Goal: Transaction & Acquisition: Obtain resource

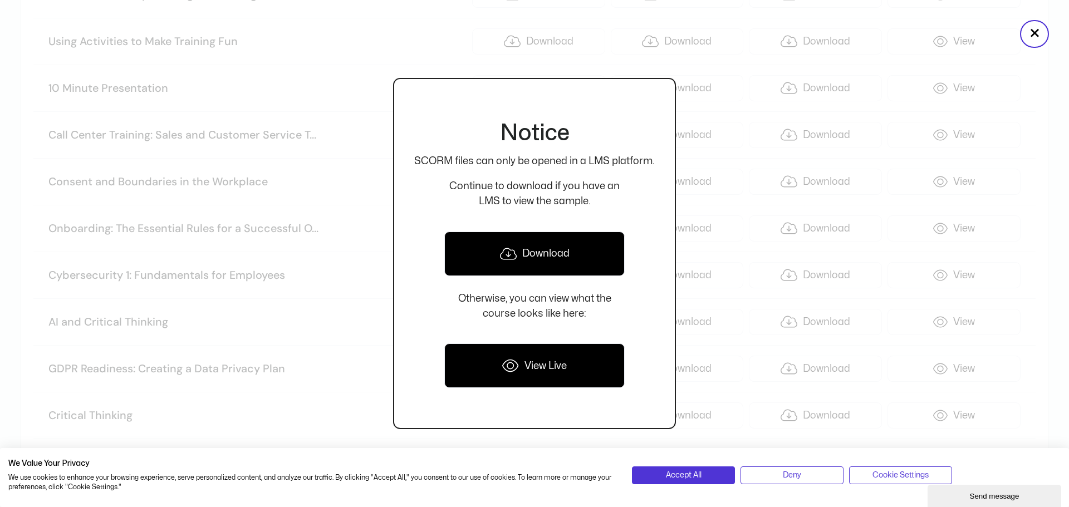
scroll to position [992, 0]
click at [557, 203] on p "Continue to download if you have an LMS to view the sample." at bounding box center [534, 194] width 240 height 30
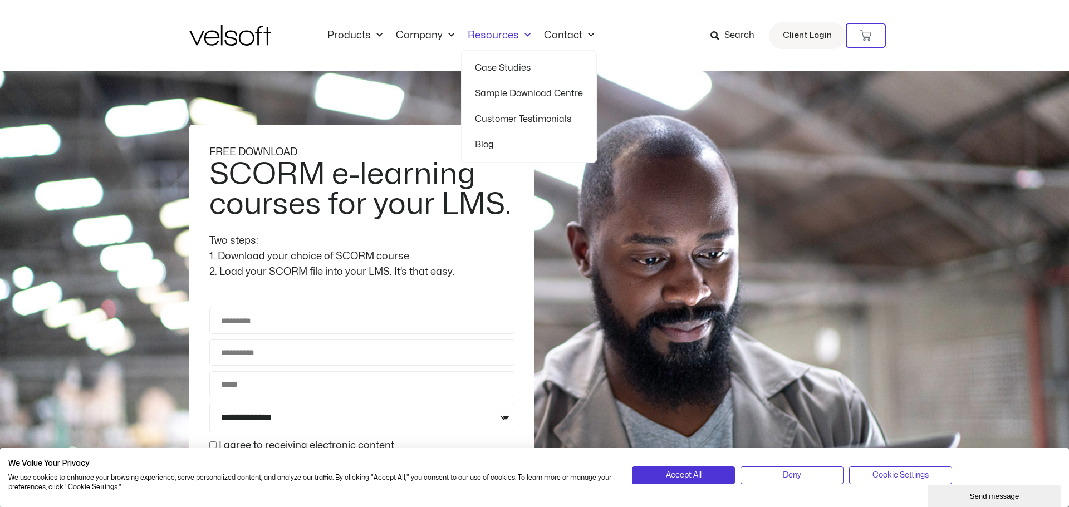
click at [496, 95] on link "Sample Download Centre" at bounding box center [529, 94] width 108 height 26
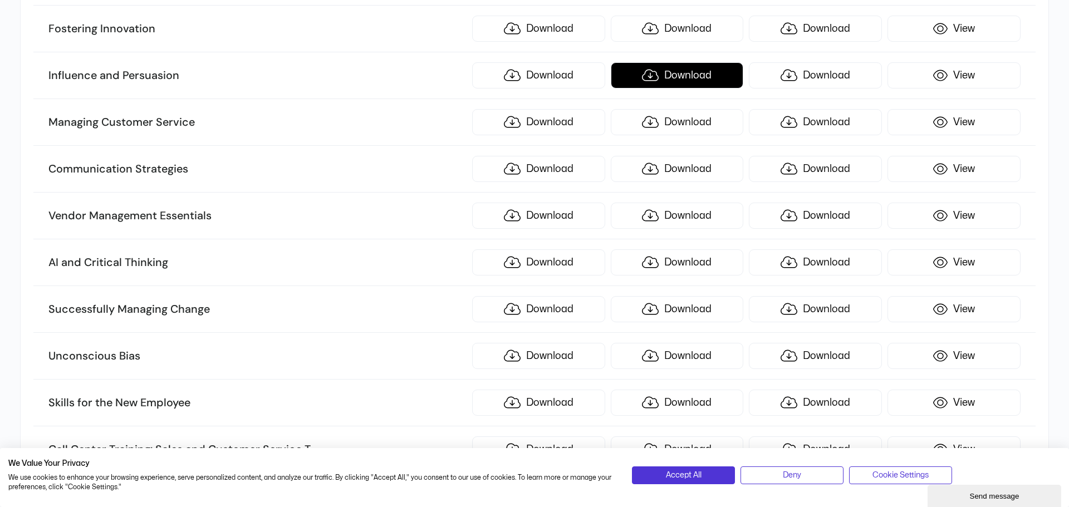
scroll to position [4000, 0]
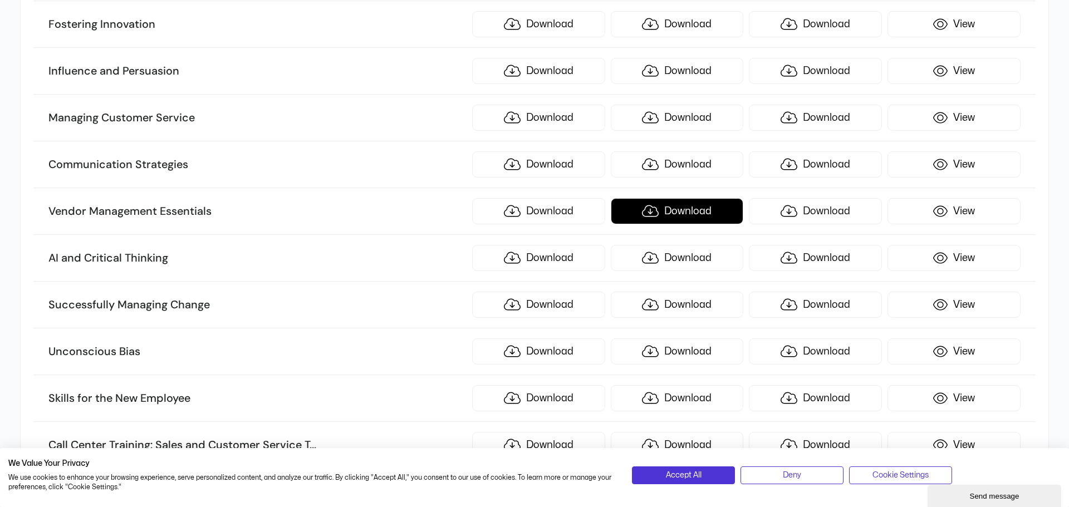
click at [673, 209] on link "Download" at bounding box center [677, 211] width 133 height 26
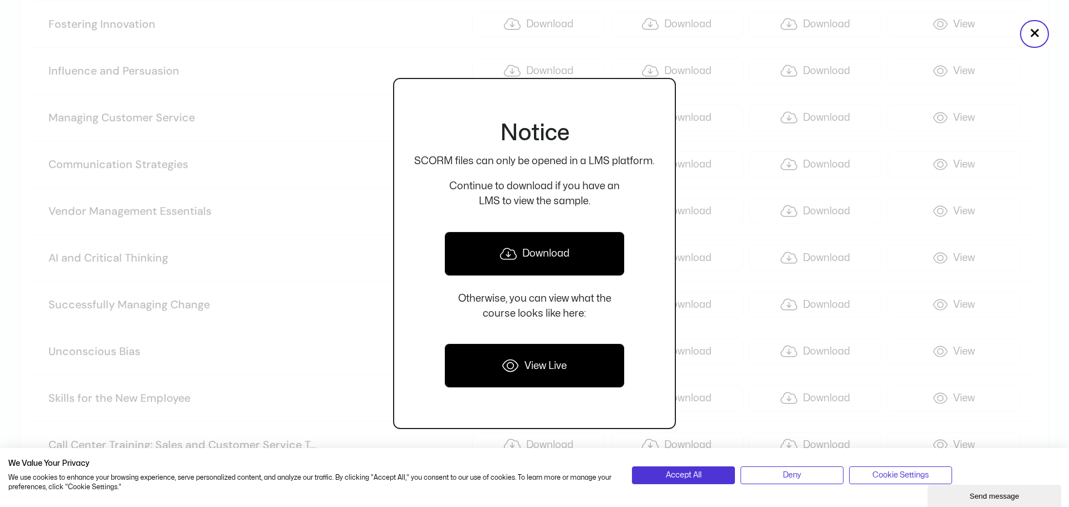
click at [537, 250] on link "Download" at bounding box center [534, 254] width 180 height 45
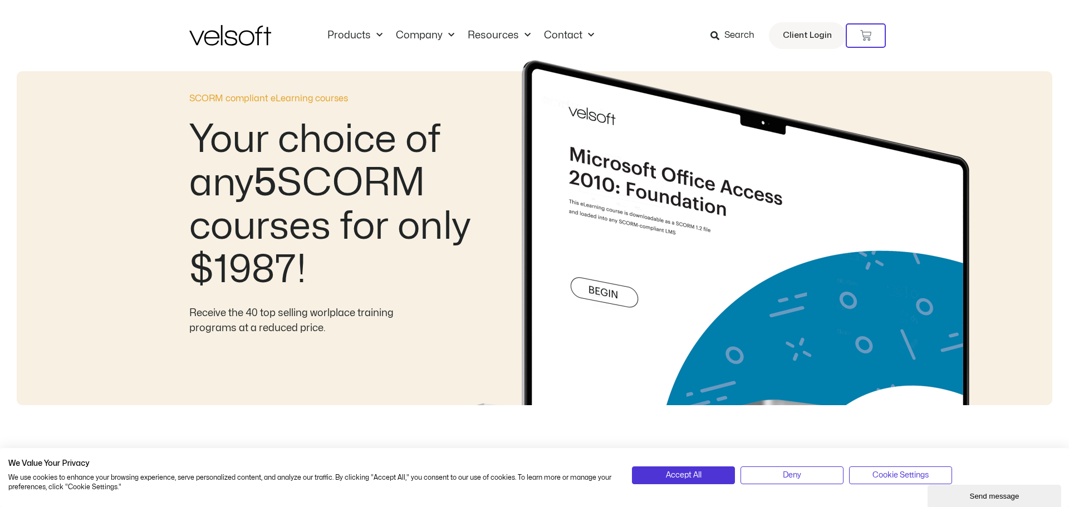
click at [490, 94] on img at bounding box center [731, 232] width 570 height 345
drag, startPoint x: 490, startPoint y: 93, endPoint x: 475, endPoint y: 32, distance: 62.9
click at [495, 99] on img at bounding box center [731, 232] width 570 height 345
click at [497, 99] on img at bounding box center [731, 232] width 570 height 345
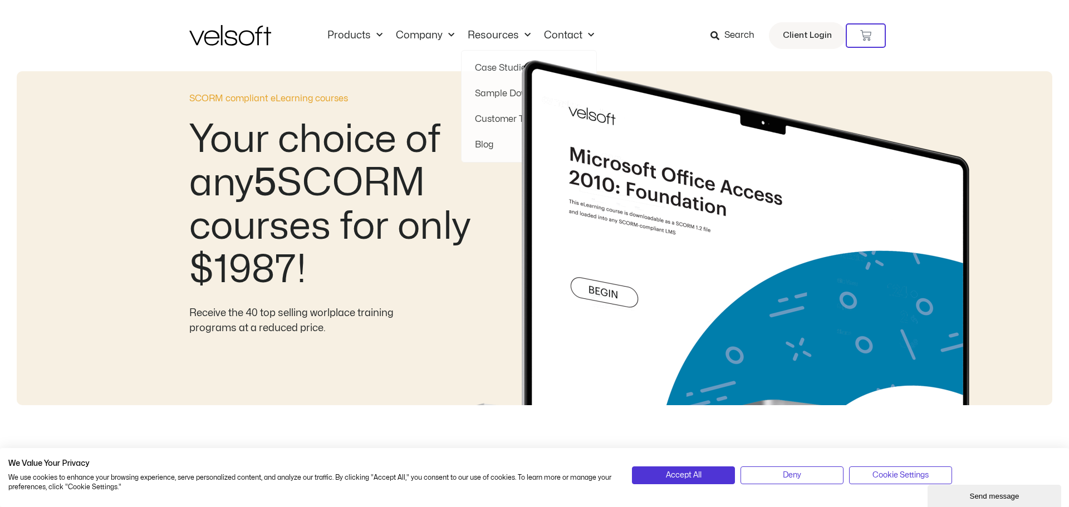
click at [501, 91] on img at bounding box center [731, 232] width 570 height 345
click at [491, 90] on img at bounding box center [731, 232] width 570 height 345
click at [491, 94] on img at bounding box center [731, 232] width 570 height 345
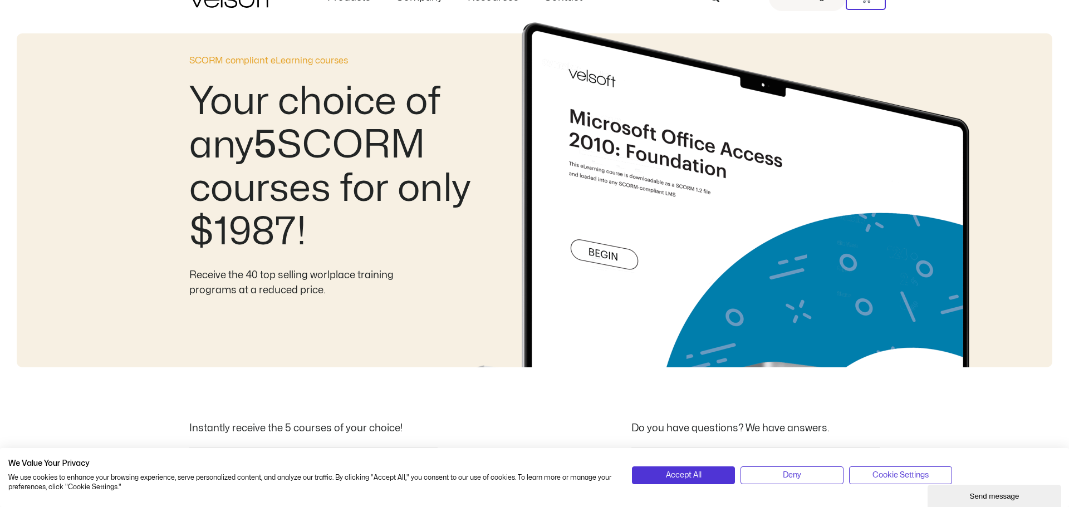
scroll to position [63, 0]
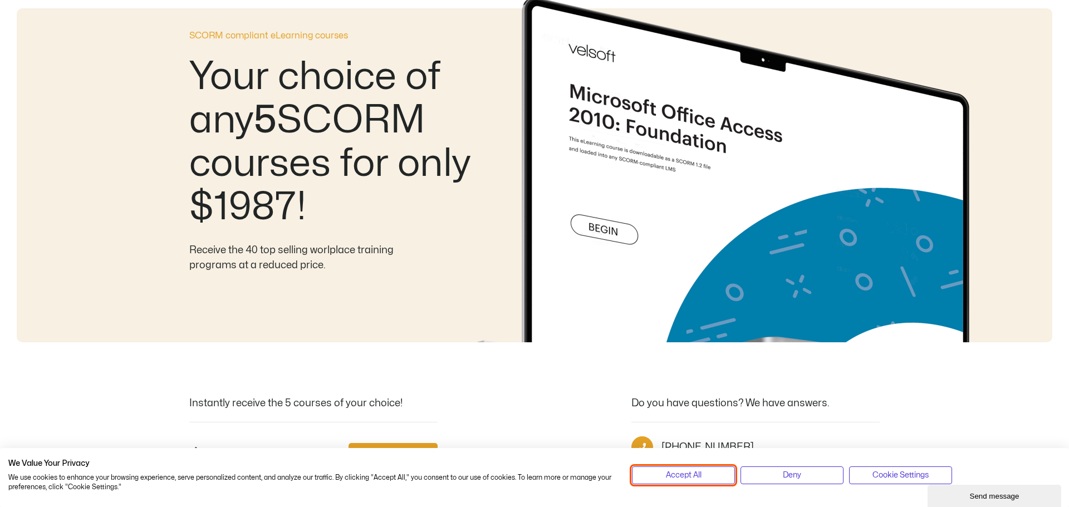
drag, startPoint x: 651, startPoint y: 476, endPoint x: 653, endPoint y: 469, distance: 8.0
click at [651, 476] on button "Accept All" at bounding box center [683, 475] width 103 height 18
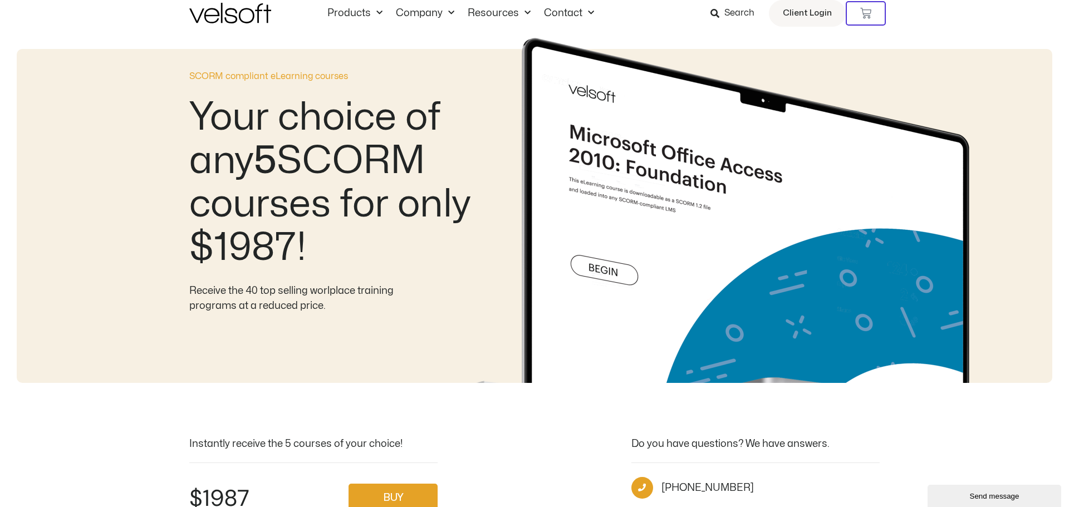
scroll to position [0, 0]
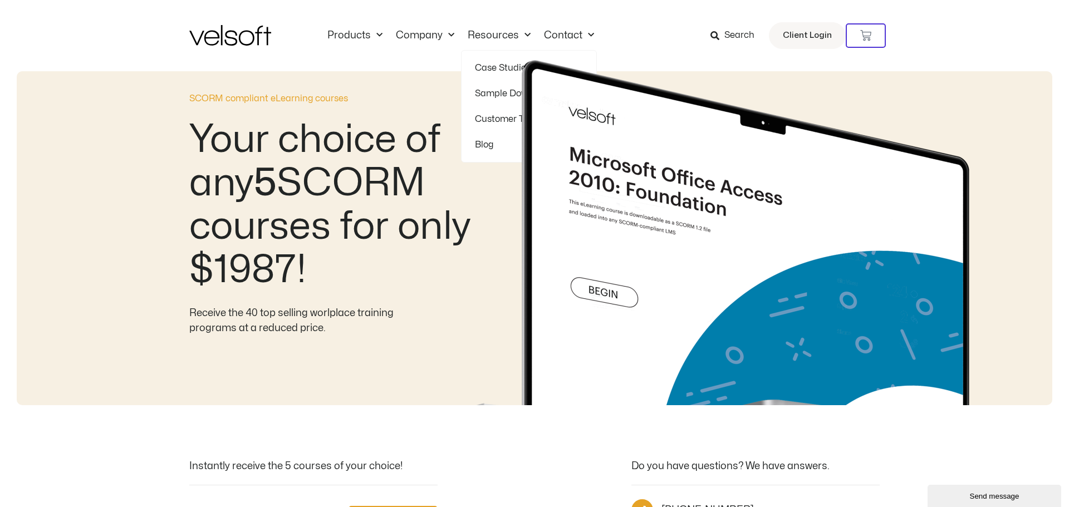
click at [490, 92] on img at bounding box center [731, 232] width 570 height 345
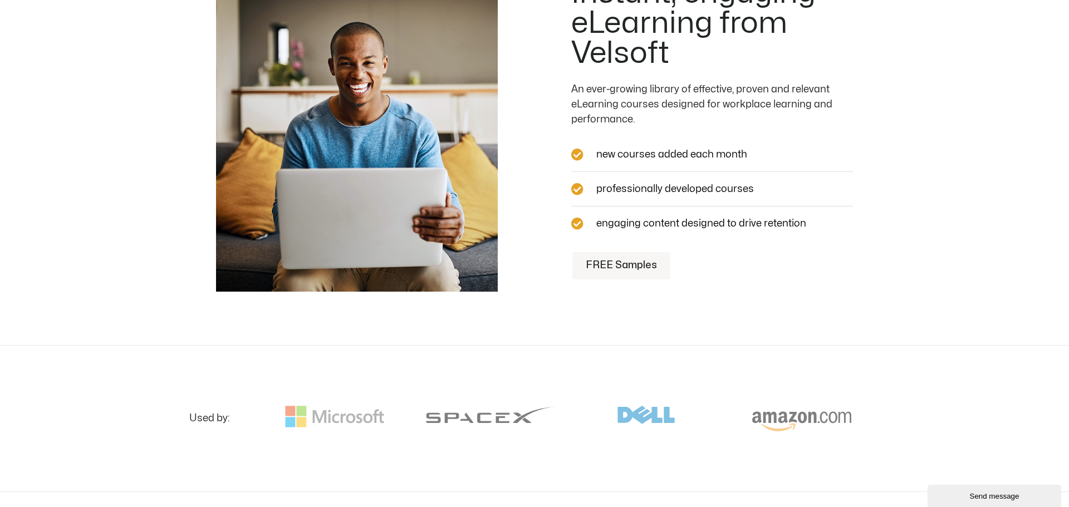
scroll to position [1105, 0]
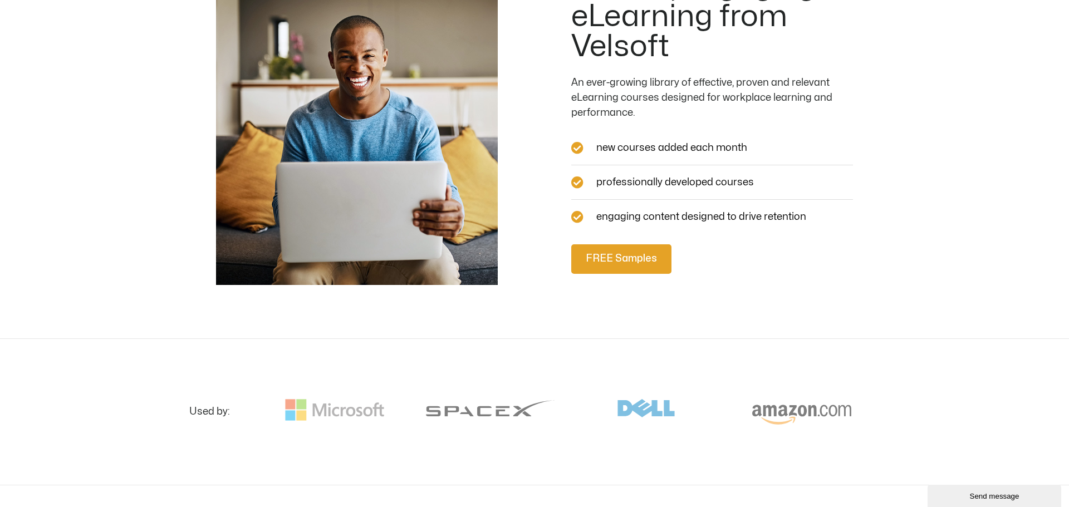
click at [617, 252] on span "FREE Samples" at bounding box center [621, 259] width 71 height 16
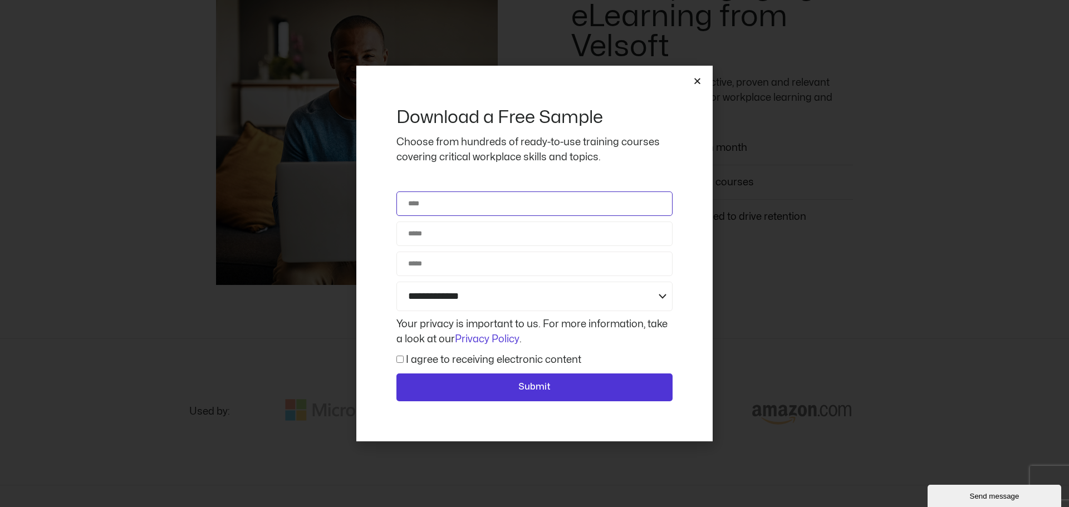
click at [445, 205] on input "Name" at bounding box center [534, 203] width 276 height 24
type input "**********"
drag, startPoint x: 458, startPoint y: 261, endPoint x: 356, endPoint y: 250, distance: 101.8
click at [356, 250] on div "**********" at bounding box center [534, 254] width 356 height 376
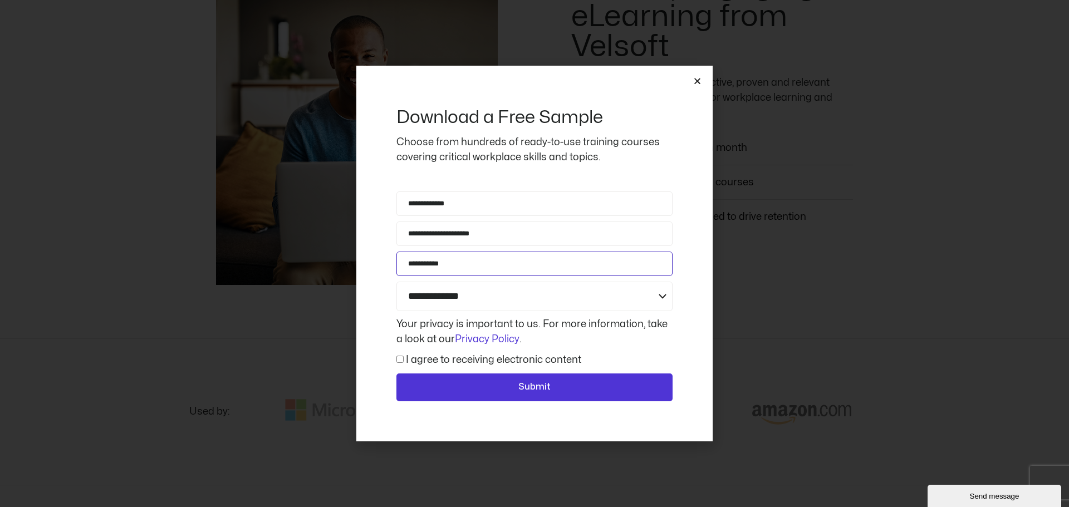
type input "**********"
click at [469, 299] on select "**********" at bounding box center [534, 296] width 276 height 29
